Goal: Find specific page/section: Find specific page/section

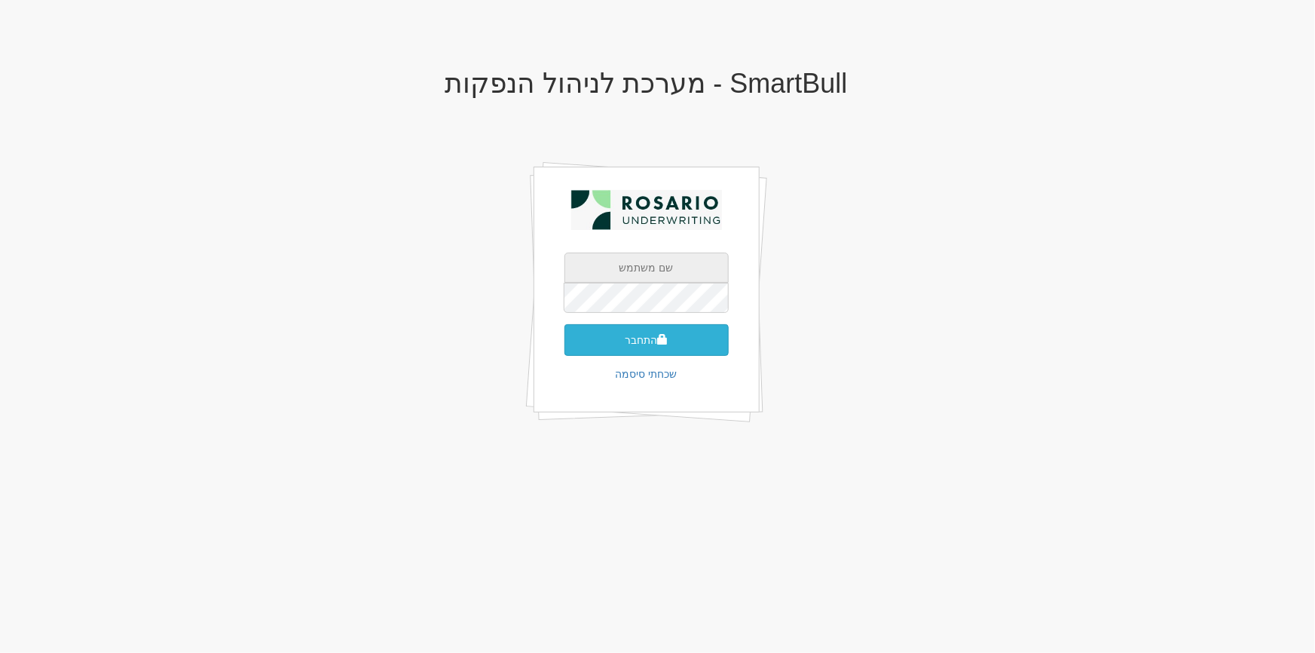
type input "[PERSON_NAME][EMAIL_ADDRESS][DOMAIN_NAME]"
click at [632, 344] on button "התחבר" at bounding box center [647, 340] width 164 height 32
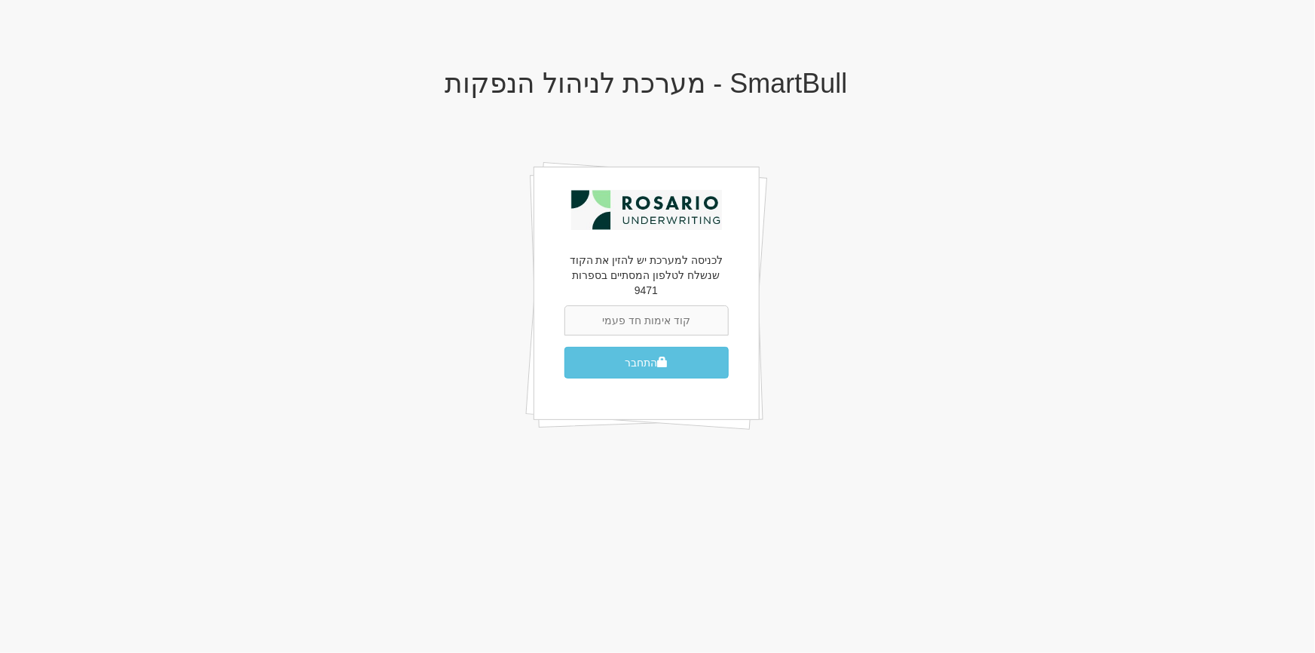
click at [644, 305] on input "text" at bounding box center [647, 320] width 164 height 30
type input "415131"
click at [565, 347] on button "התחבר" at bounding box center [647, 363] width 164 height 32
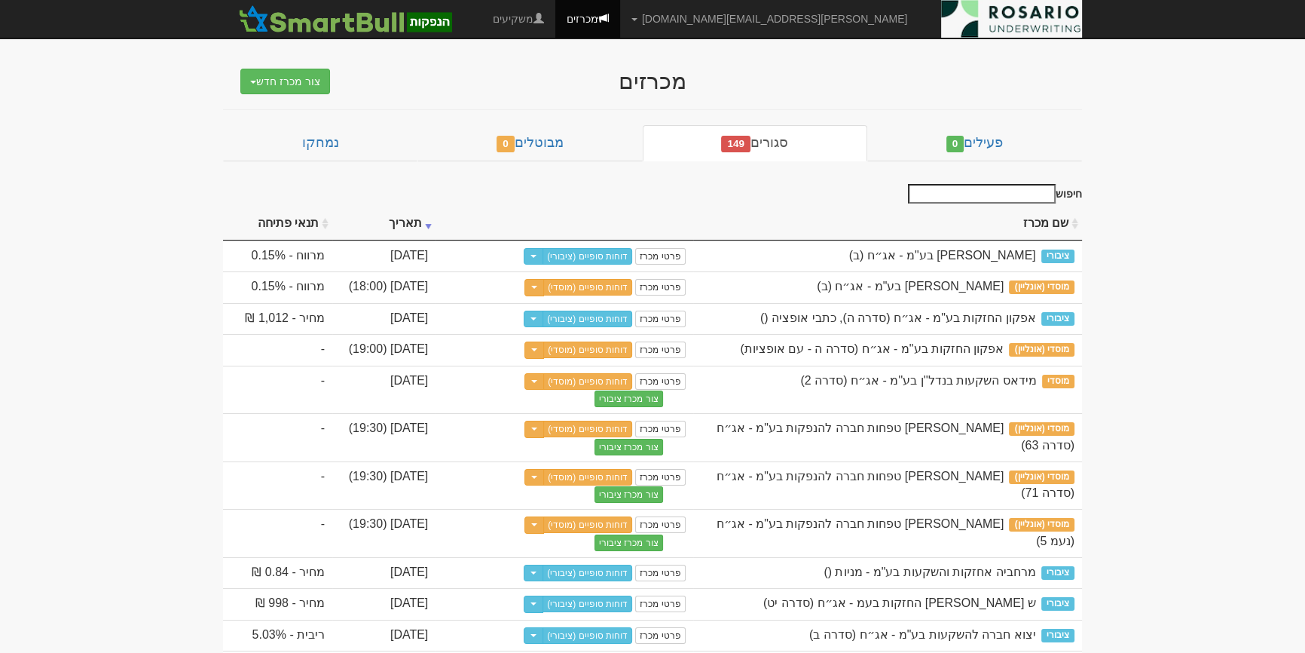
click at [1012, 190] on input "חיפוש" at bounding box center [982, 194] width 148 height 20
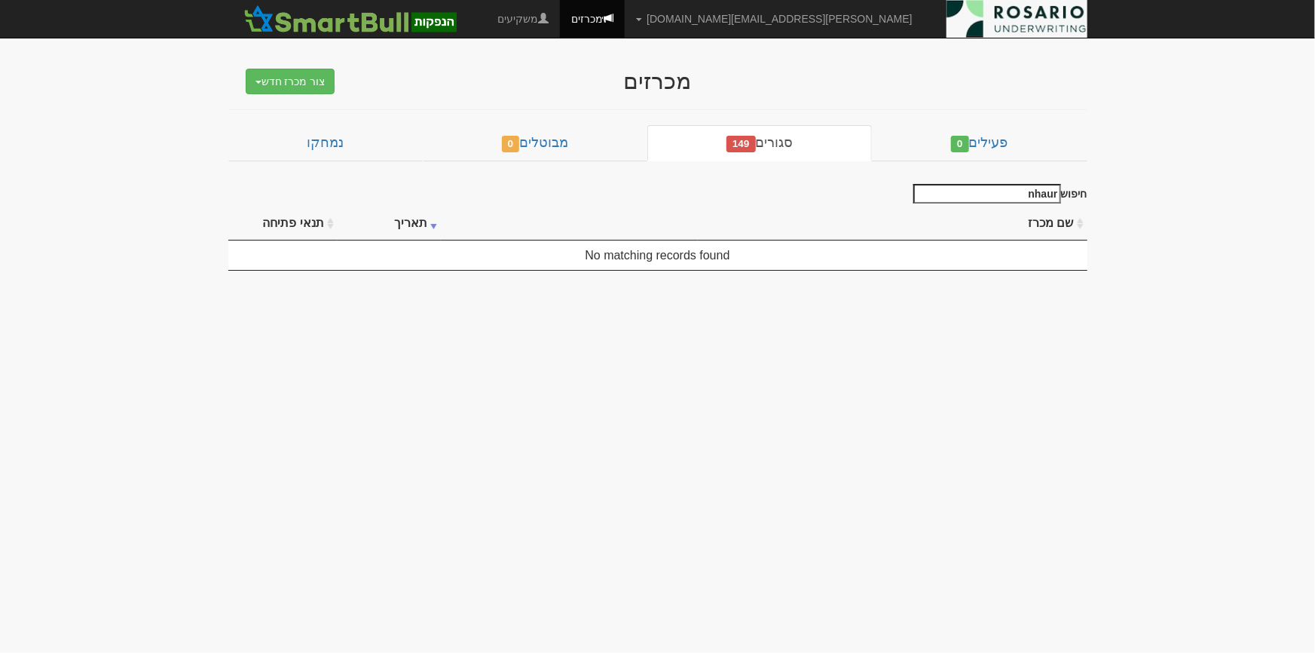
click at [1012, 190] on input "nhaur" at bounding box center [987, 194] width 148 height 20
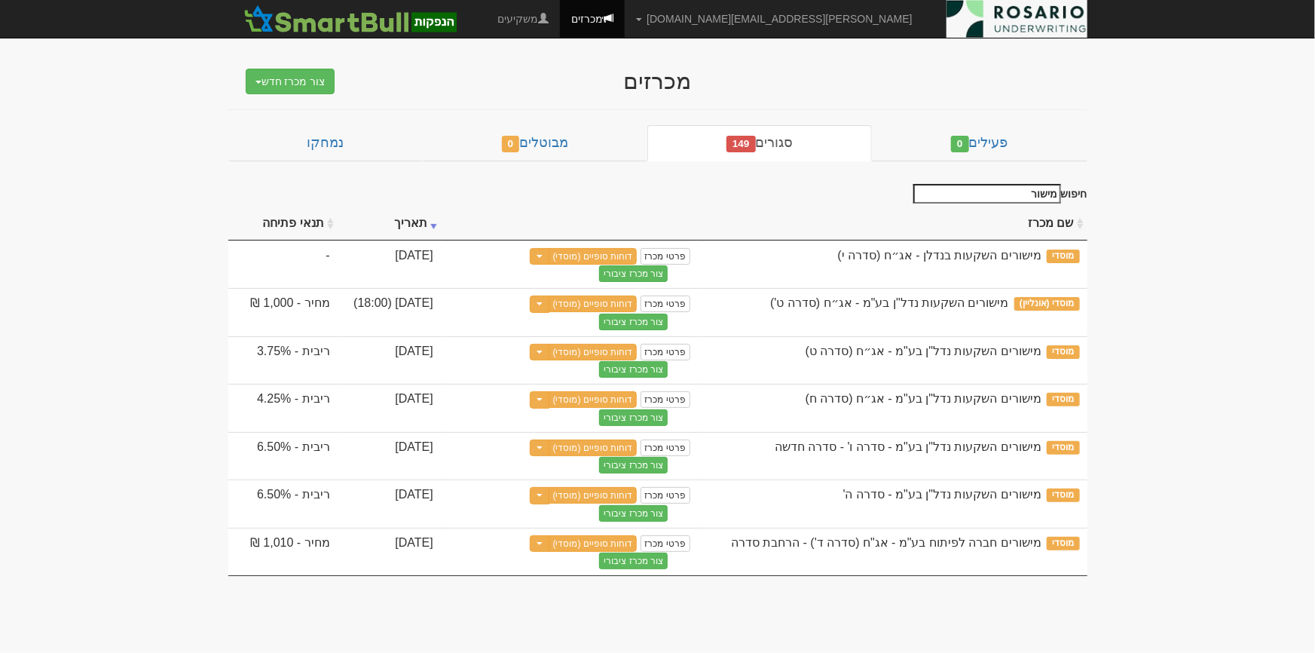
click at [1012, 190] on input "מישור" at bounding box center [987, 194] width 148 height 20
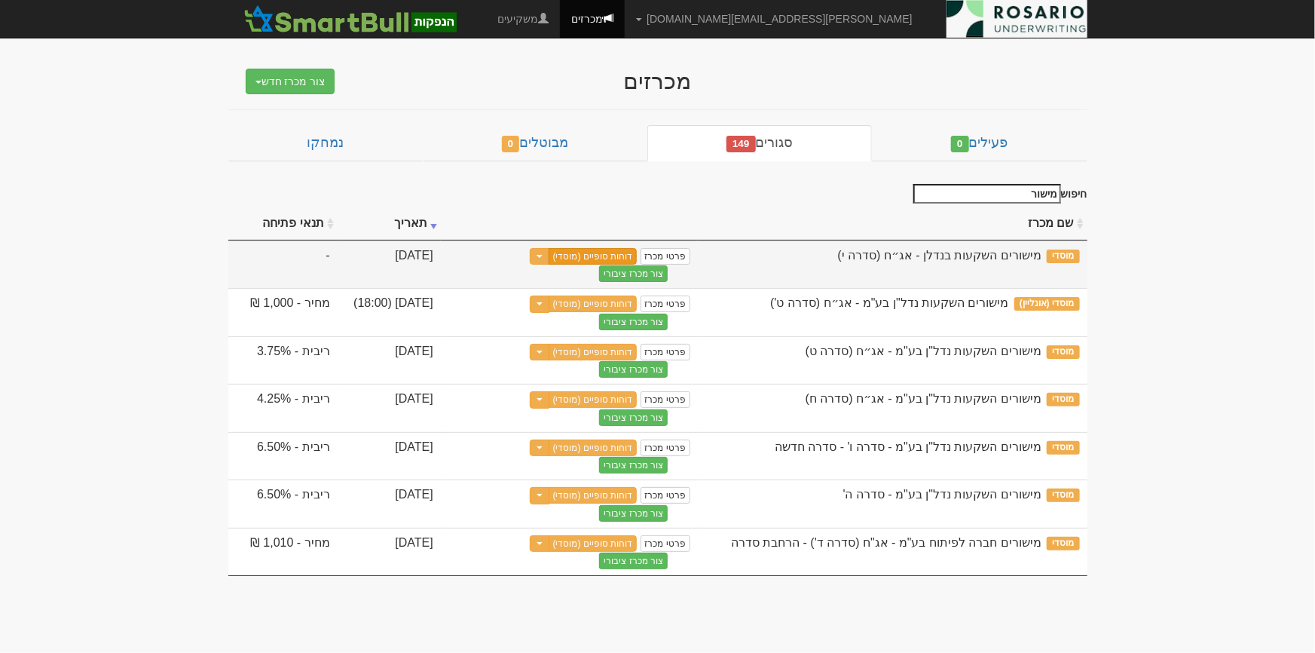
type input "מישור"
click at [626, 252] on link "דוחות סופיים (מוסדי)" at bounding box center [593, 256] width 89 height 17
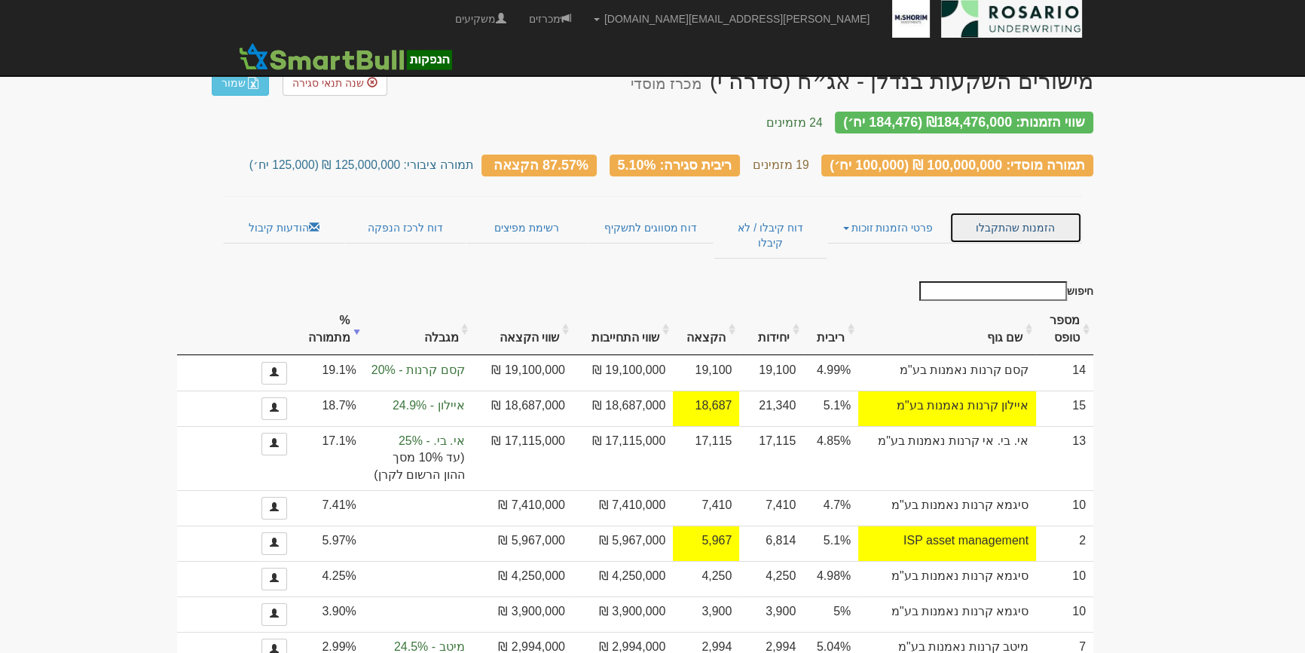
click at [976, 212] on link "הזמנות שהתקבלו" at bounding box center [1016, 228] width 133 height 32
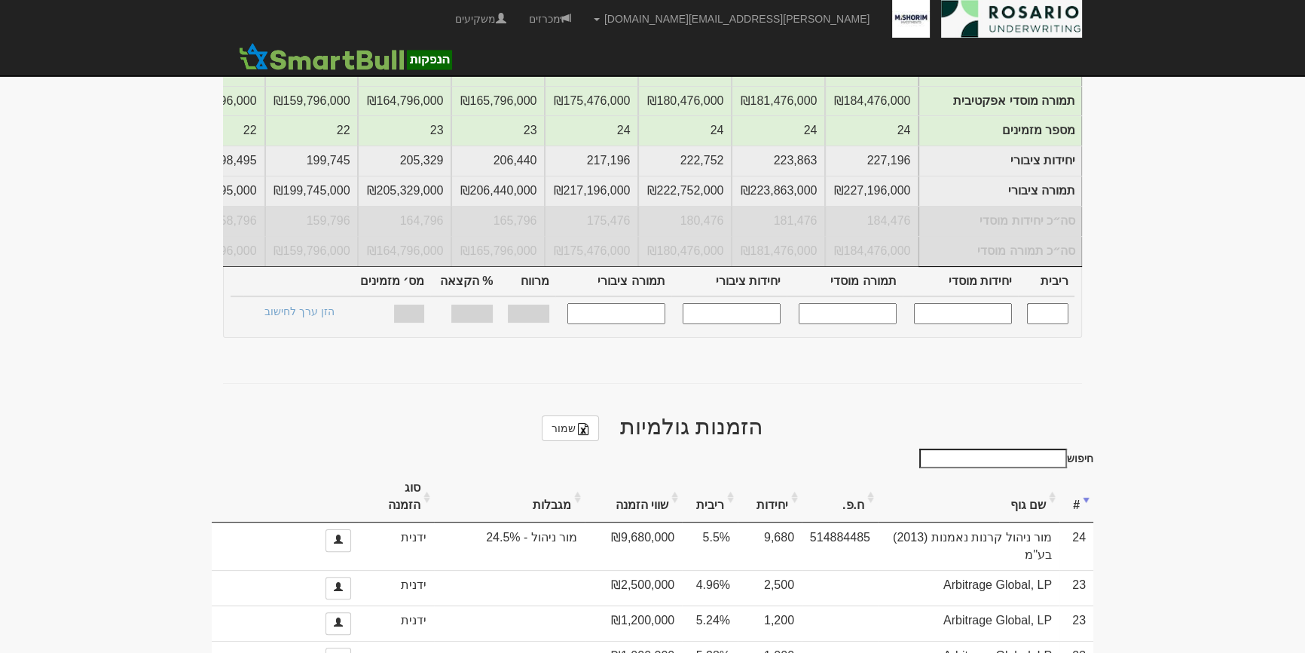
scroll to position [274, 0]
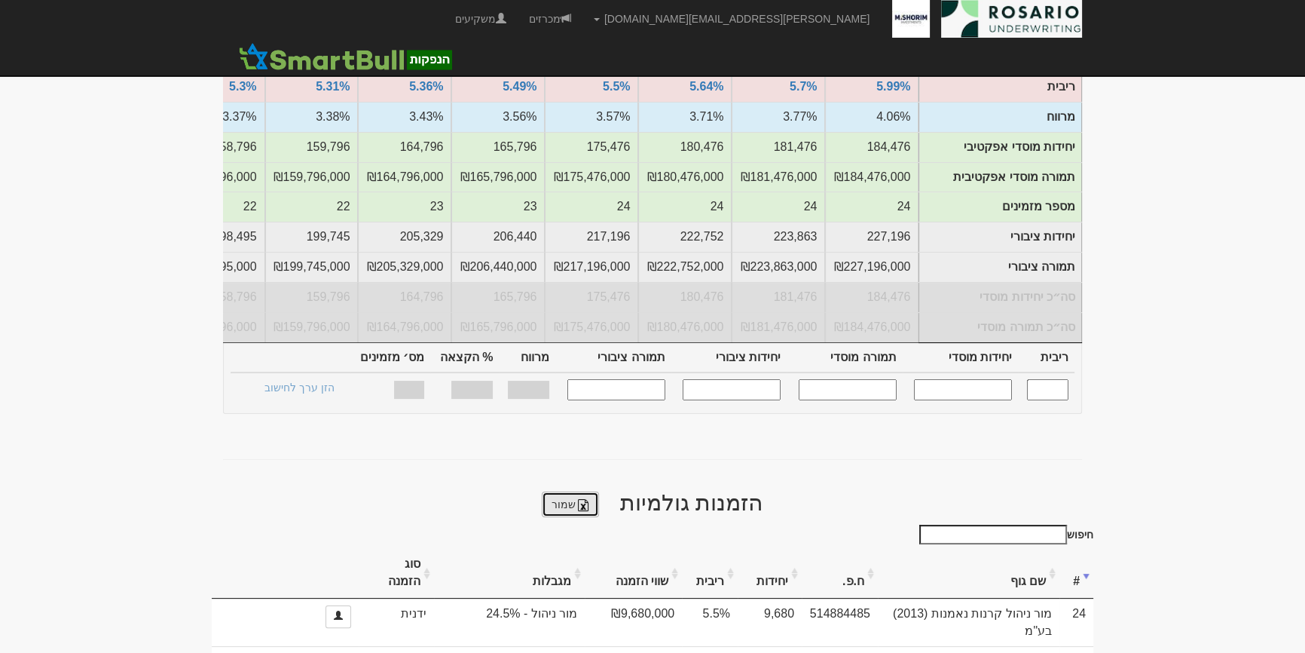
click at [567, 491] on link "שמור" at bounding box center [570, 504] width 57 height 26
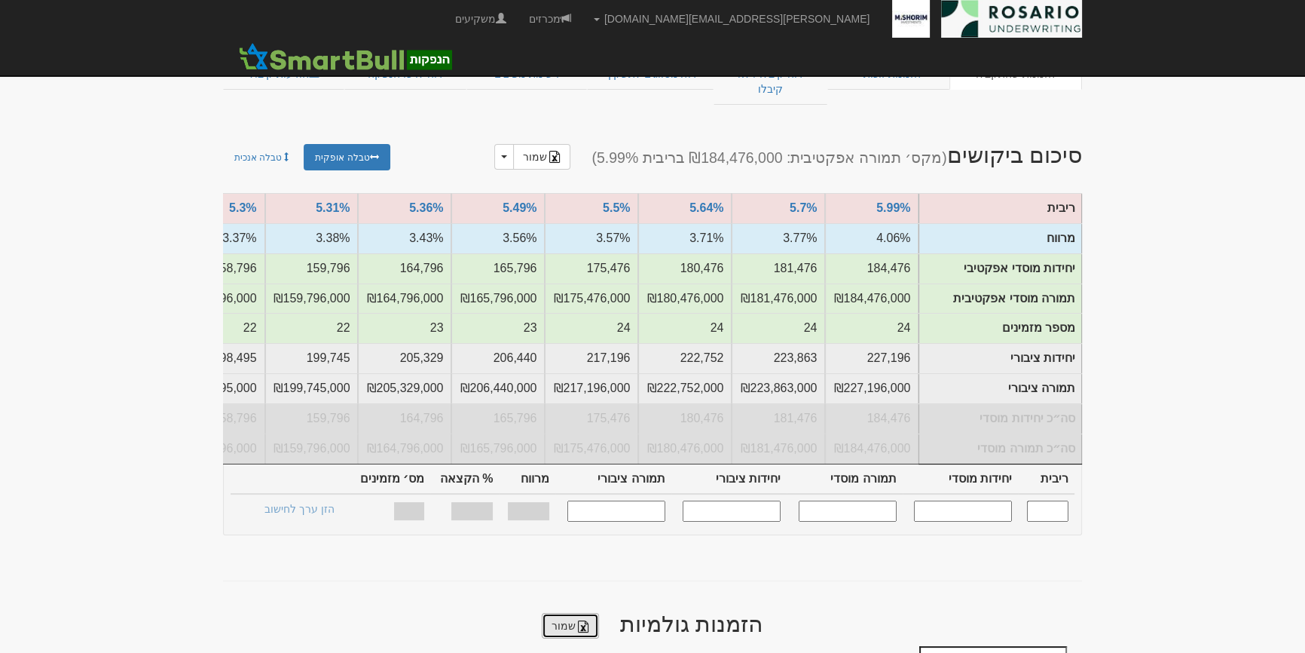
scroll to position [0, 0]
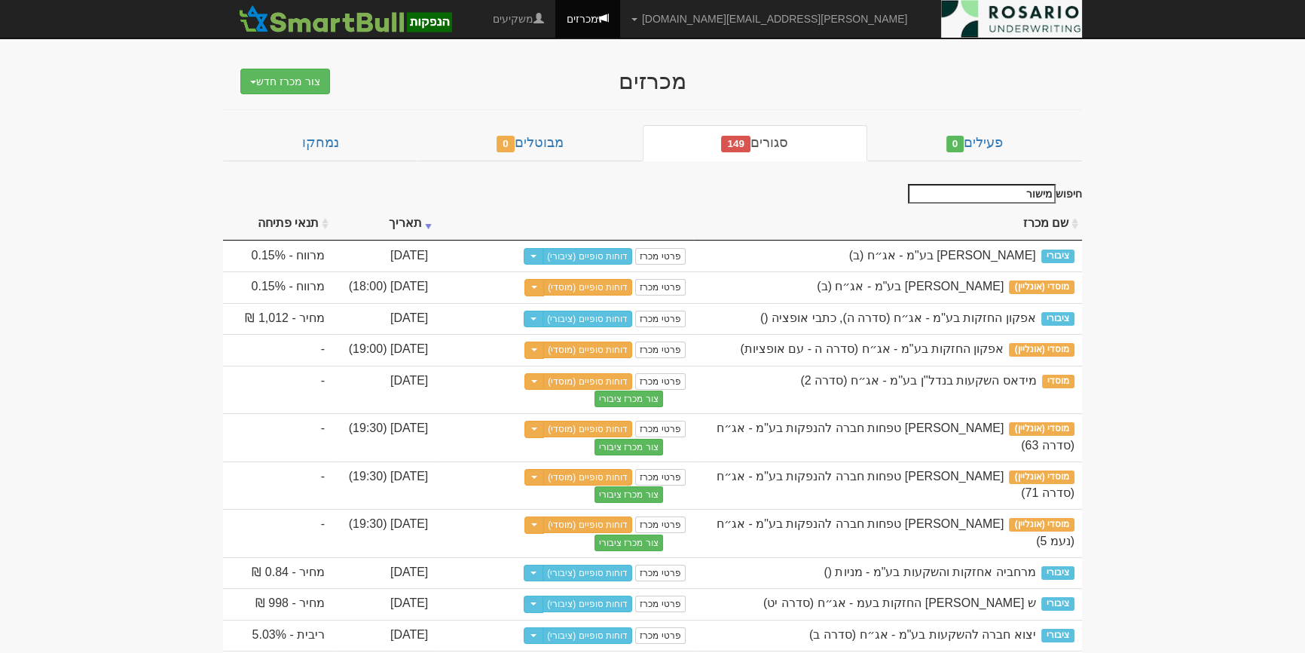
click at [979, 188] on input "מישור" at bounding box center [982, 194] width 148 height 20
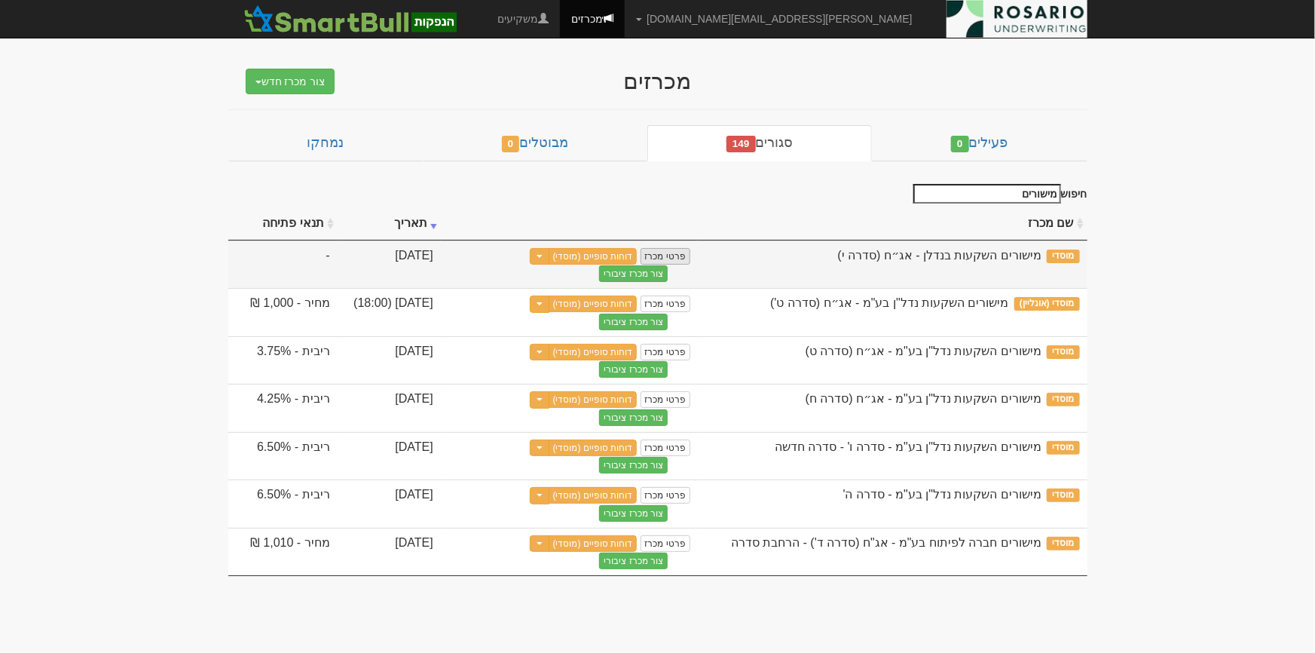
type input "מישורים"
click at [662, 256] on link "פרטי מכרז" at bounding box center [666, 256] width 50 height 17
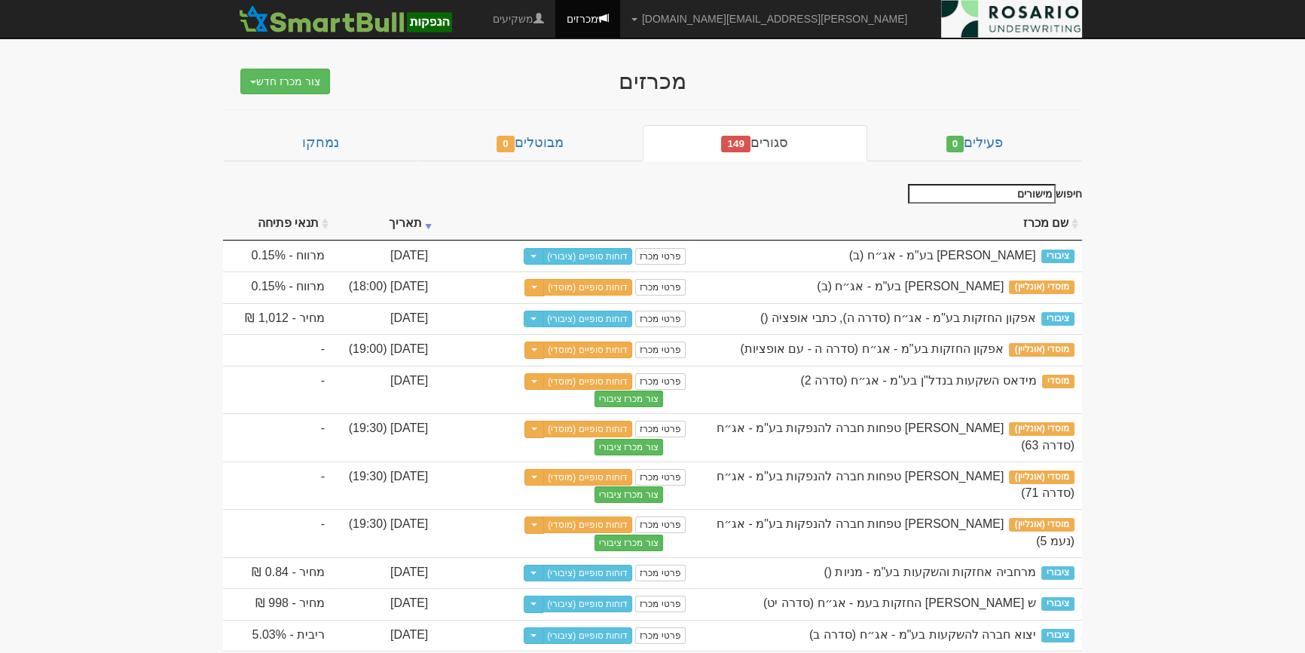
click at [987, 194] on input "מישורים" at bounding box center [982, 194] width 148 height 20
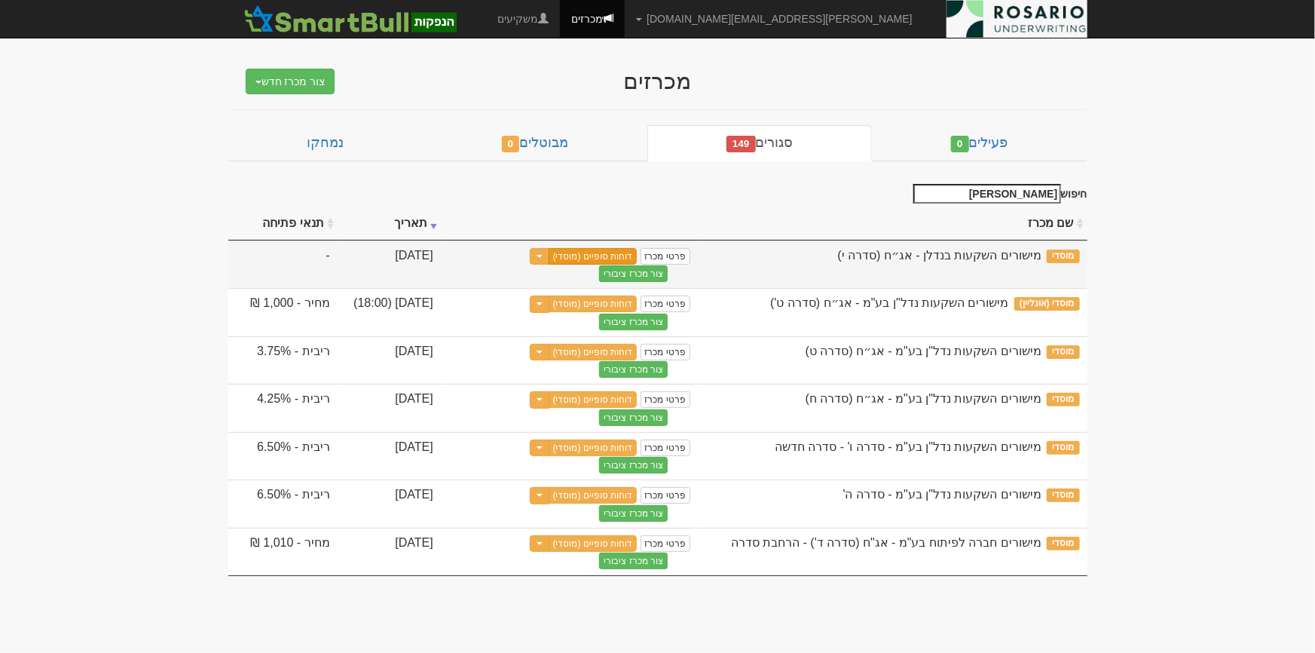
type input "מישו"
click at [617, 256] on link "דוחות סופיים (מוסדי)" at bounding box center [593, 256] width 89 height 17
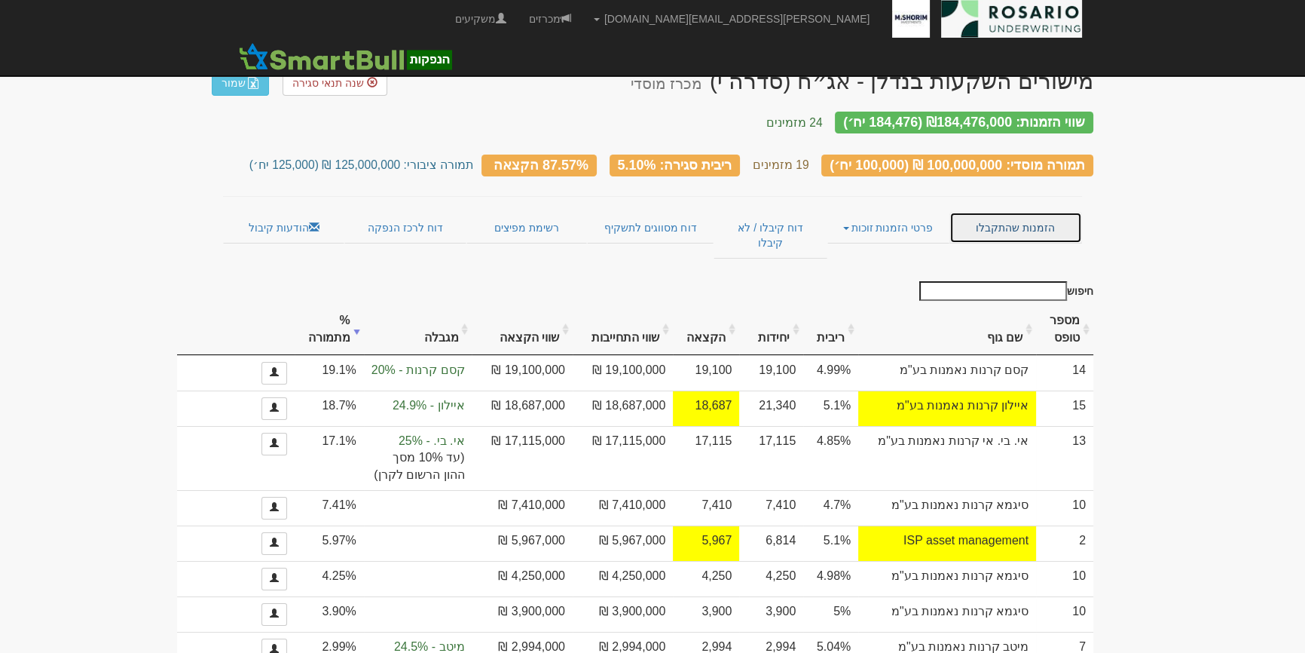
click at [1051, 220] on link "הזמנות שהתקבלו" at bounding box center [1016, 228] width 133 height 32
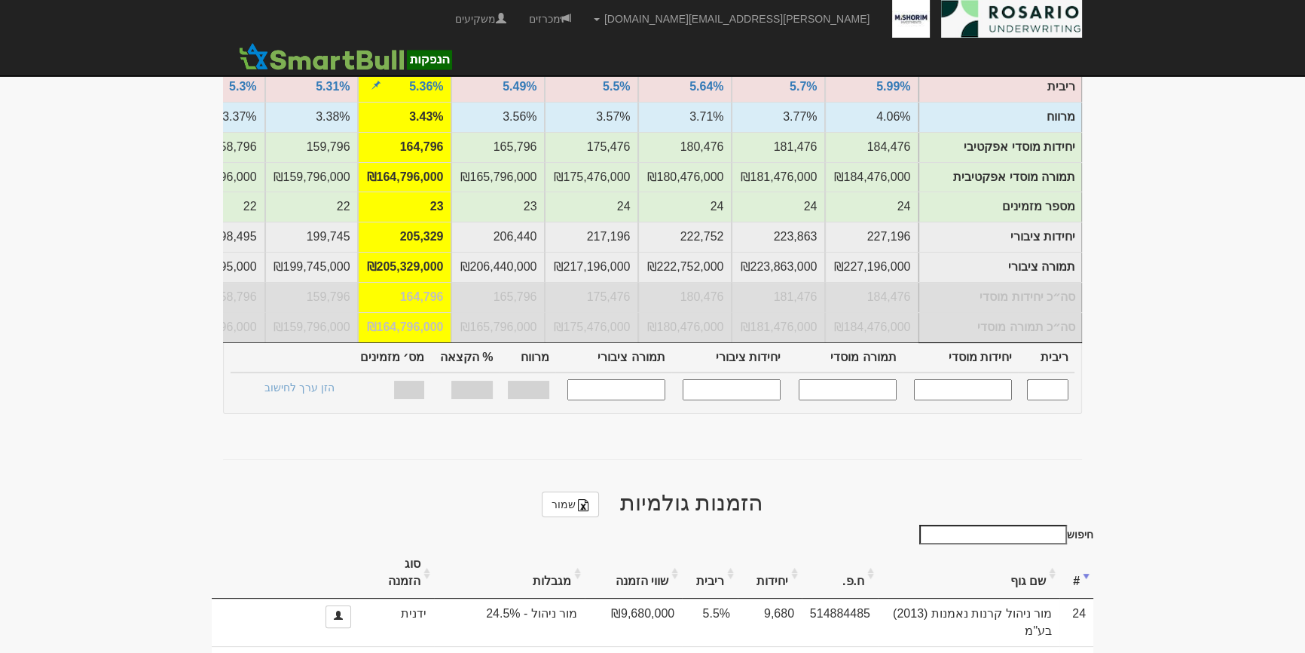
scroll to position [617, 0]
